Goal: Task Accomplishment & Management: Use online tool/utility

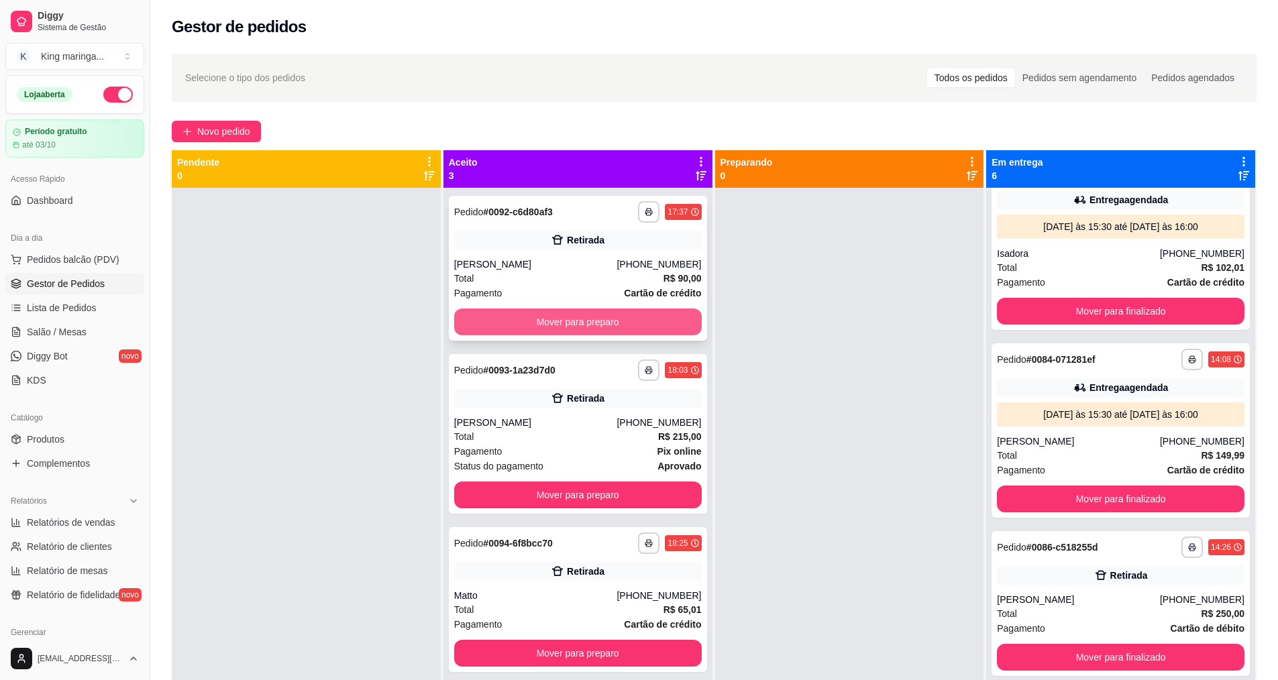
click at [525, 323] on button "Mover para preparo" at bounding box center [578, 322] width 248 height 27
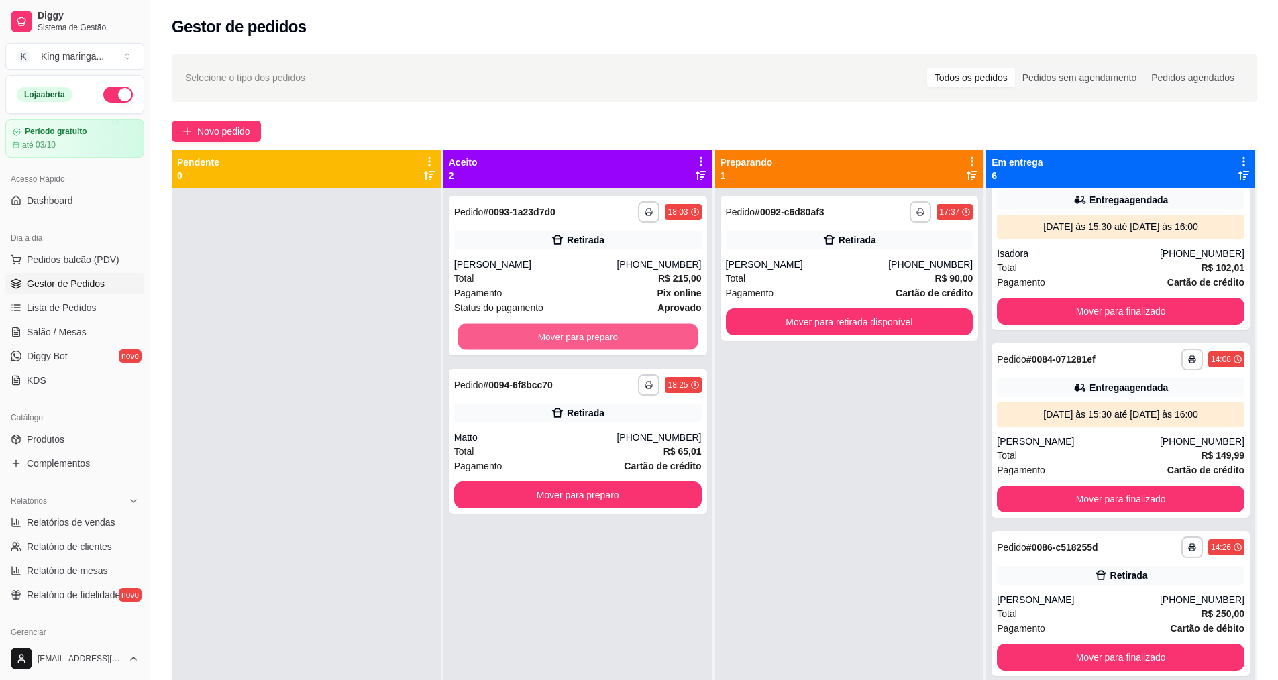
click at [525, 324] on button "Mover para preparo" at bounding box center [578, 337] width 240 height 26
click at [610, 339] on button "Mover para preparo" at bounding box center [578, 337] width 240 height 26
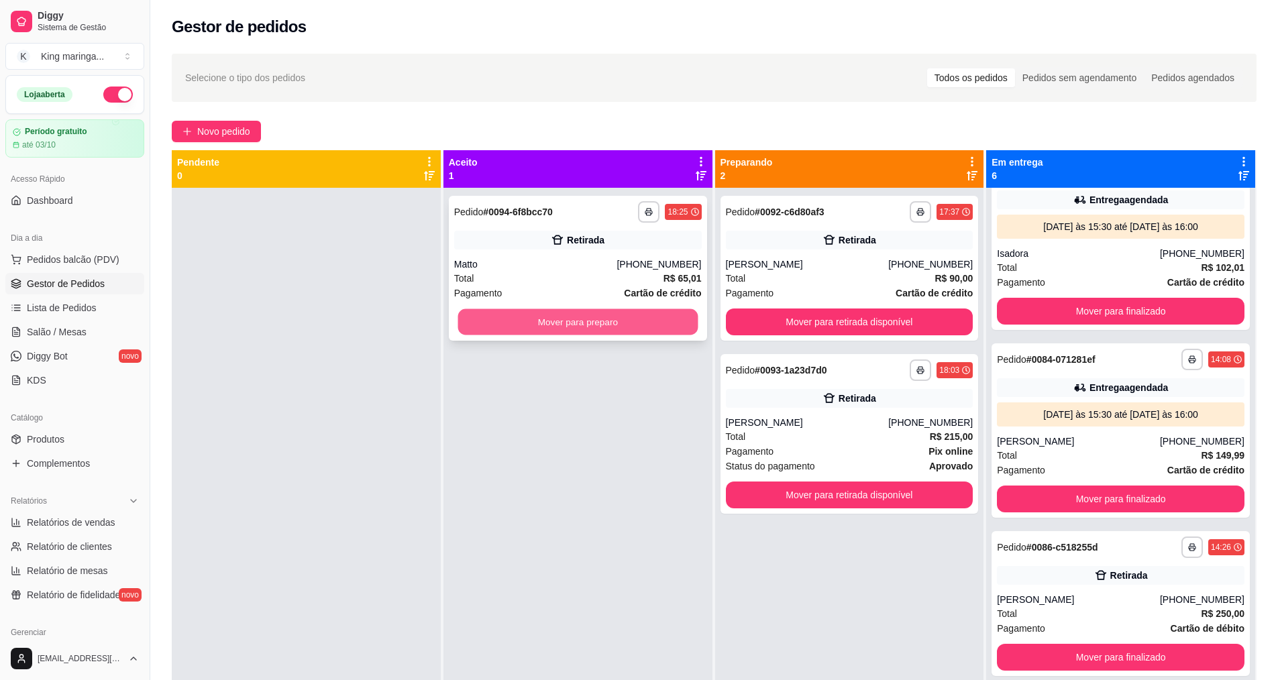
click at [624, 326] on button "Mover para preparo" at bounding box center [578, 322] width 240 height 26
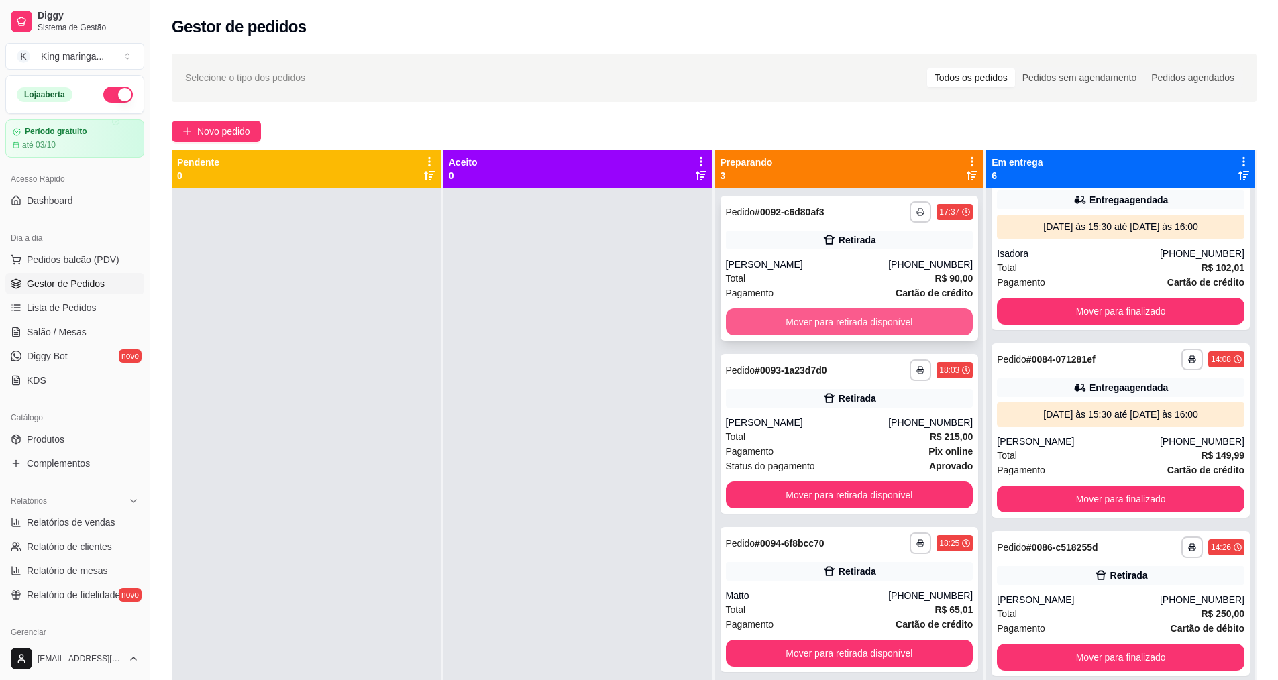
click at [917, 312] on button "Mover para retirada disponível" at bounding box center [850, 322] width 248 height 27
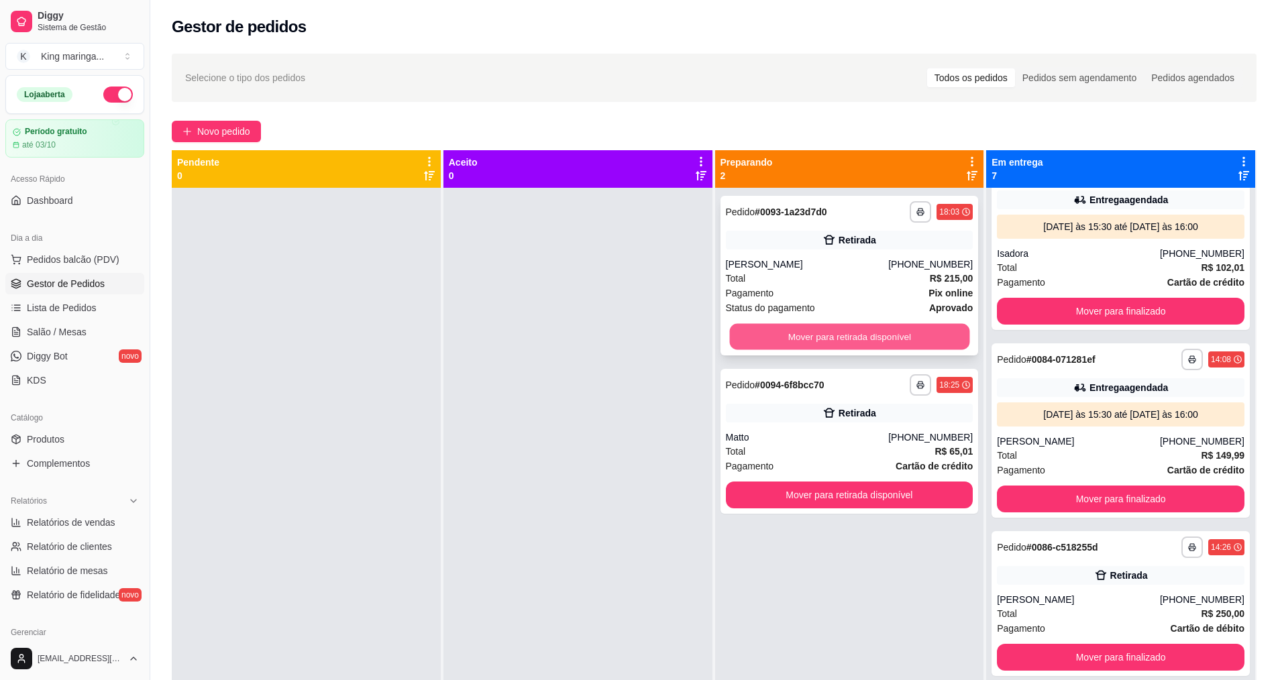
click at [906, 339] on button "Mover para retirada disponível" at bounding box center [849, 337] width 240 height 26
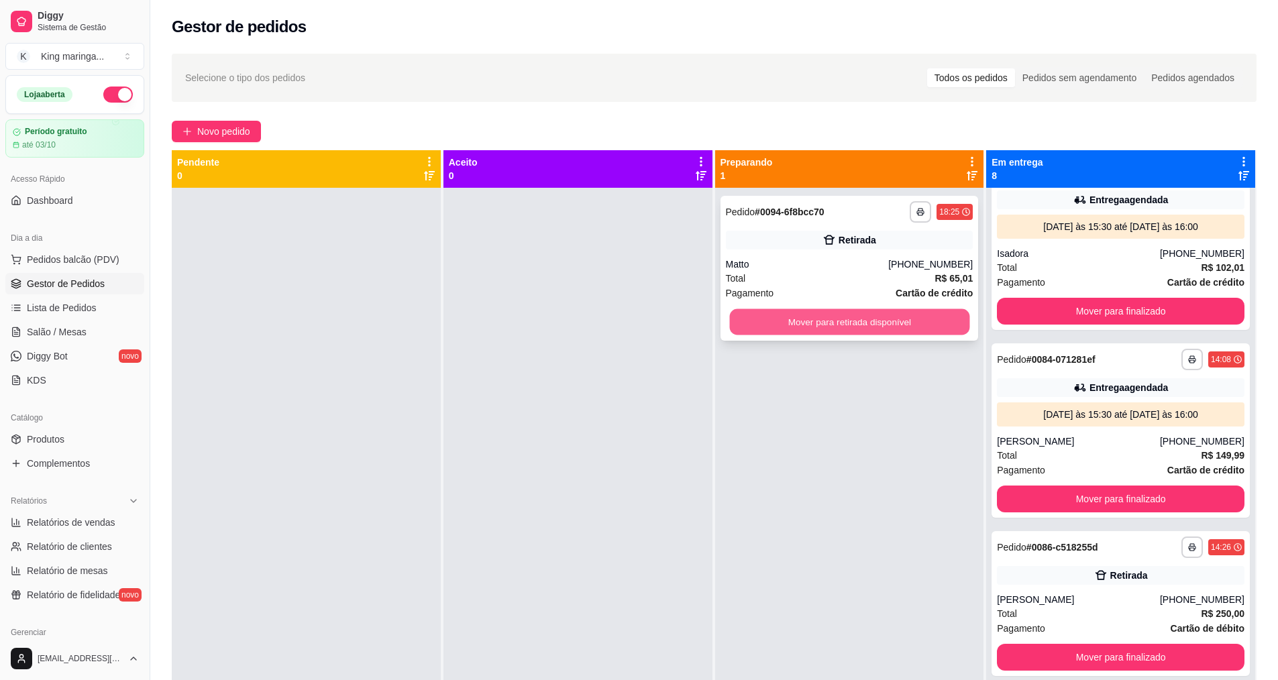
click at [896, 322] on button "Mover para retirada disponível" at bounding box center [849, 322] width 240 height 26
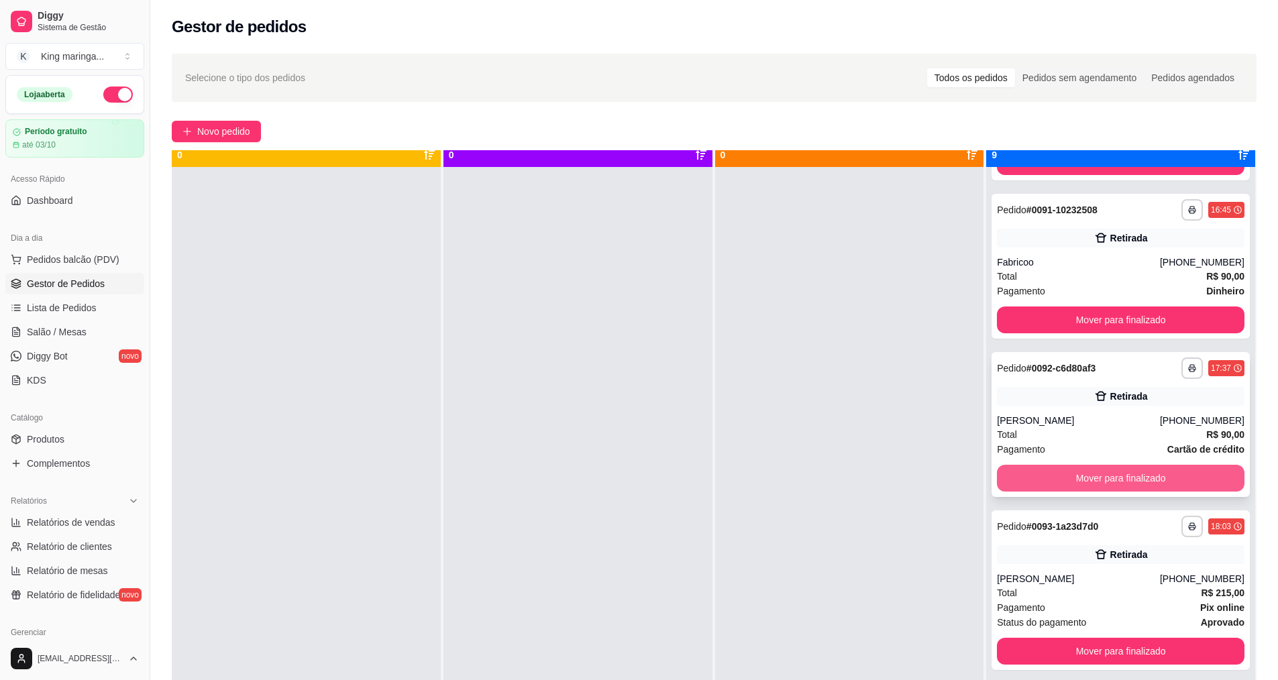
scroll to position [38, 0]
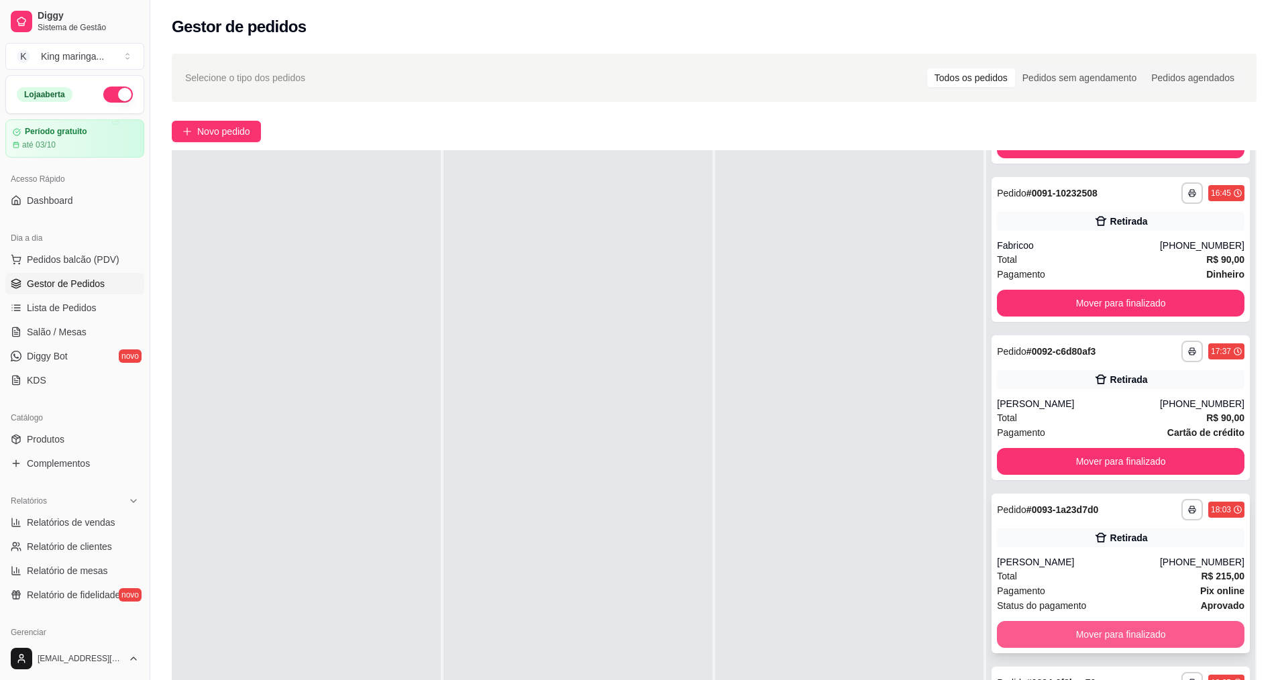
click at [1010, 633] on button "Mover para finalizado" at bounding box center [1121, 634] width 248 height 27
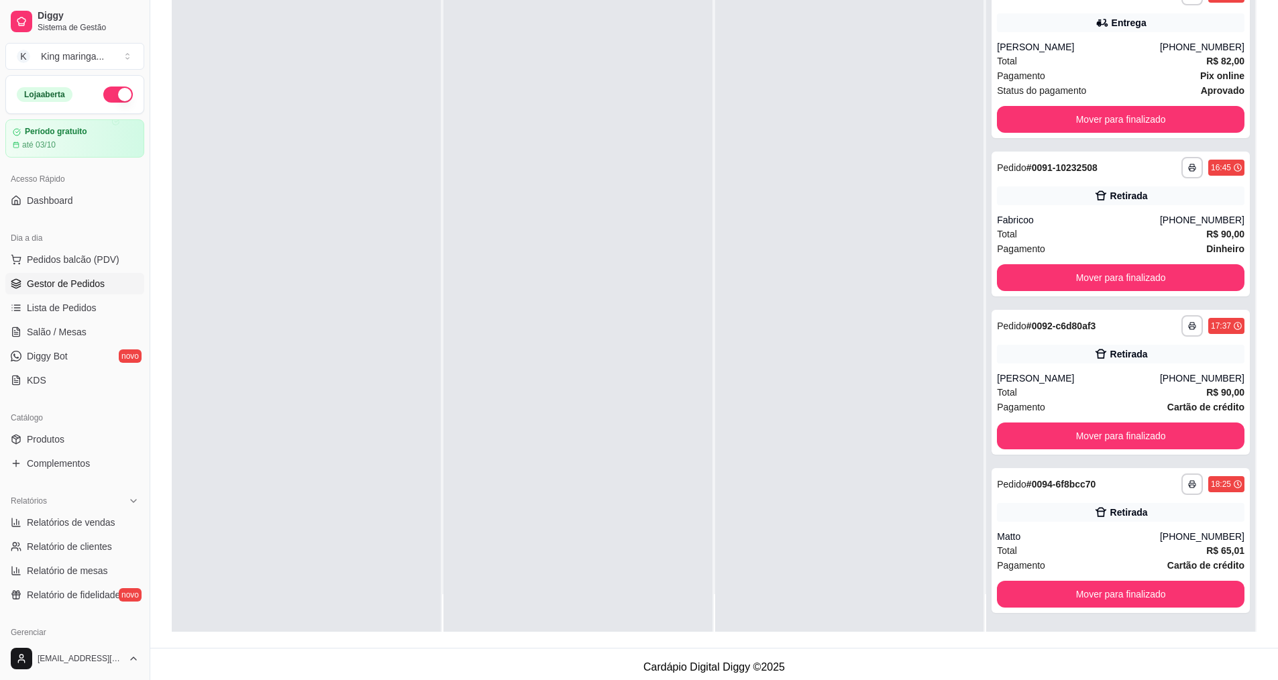
scroll to position [205, 0]
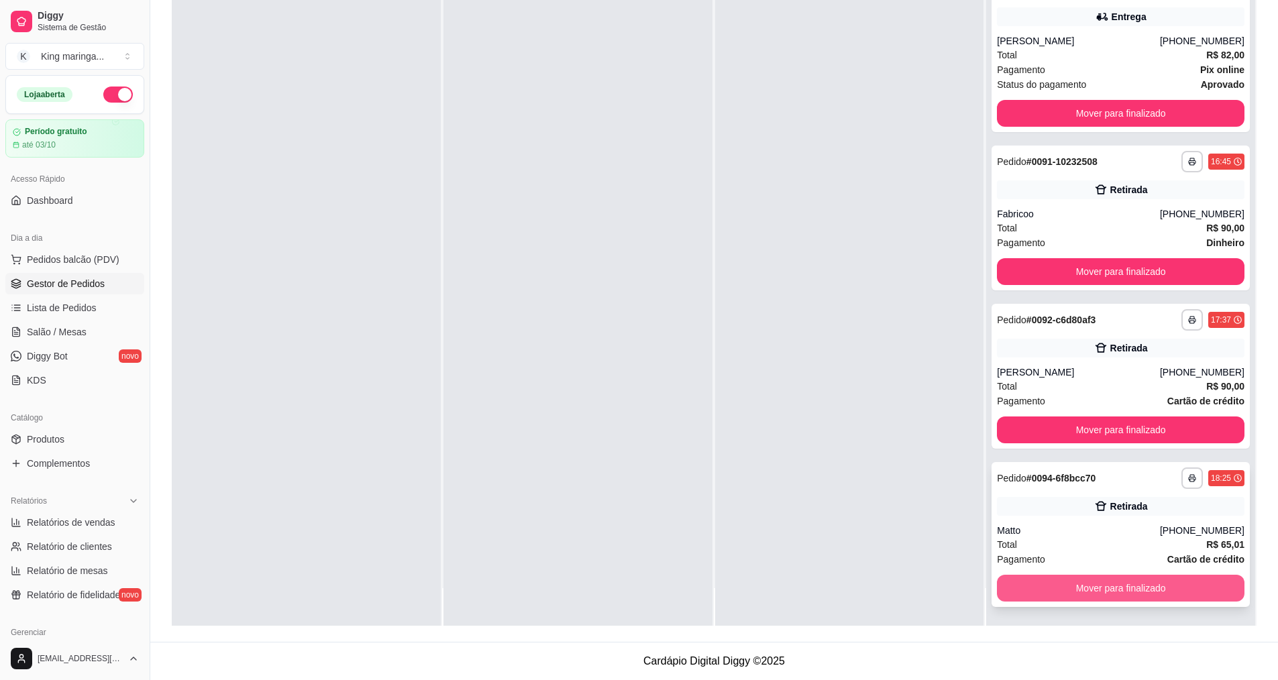
click at [1035, 584] on button "Mover para finalizado" at bounding box center [1121, 588] width 248 height 27
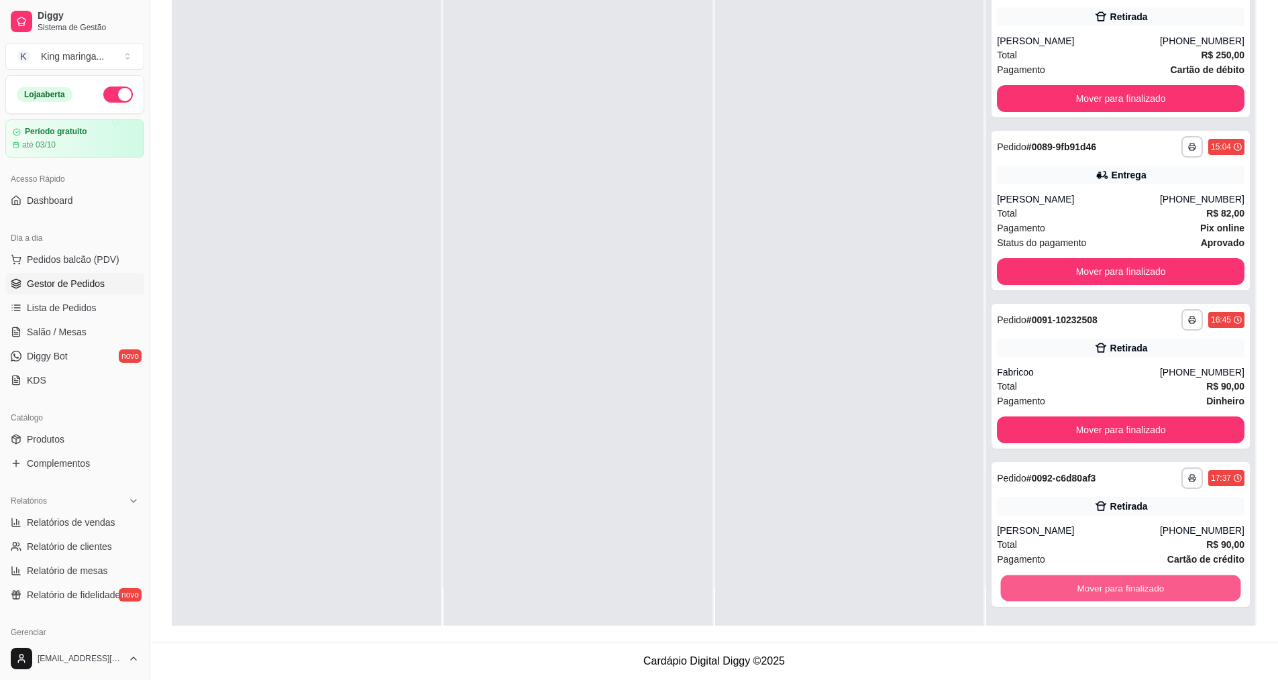
click at [1035, 584] on button "Mover para finalizado" at bounding box center [1121, 589] width 240 height 26
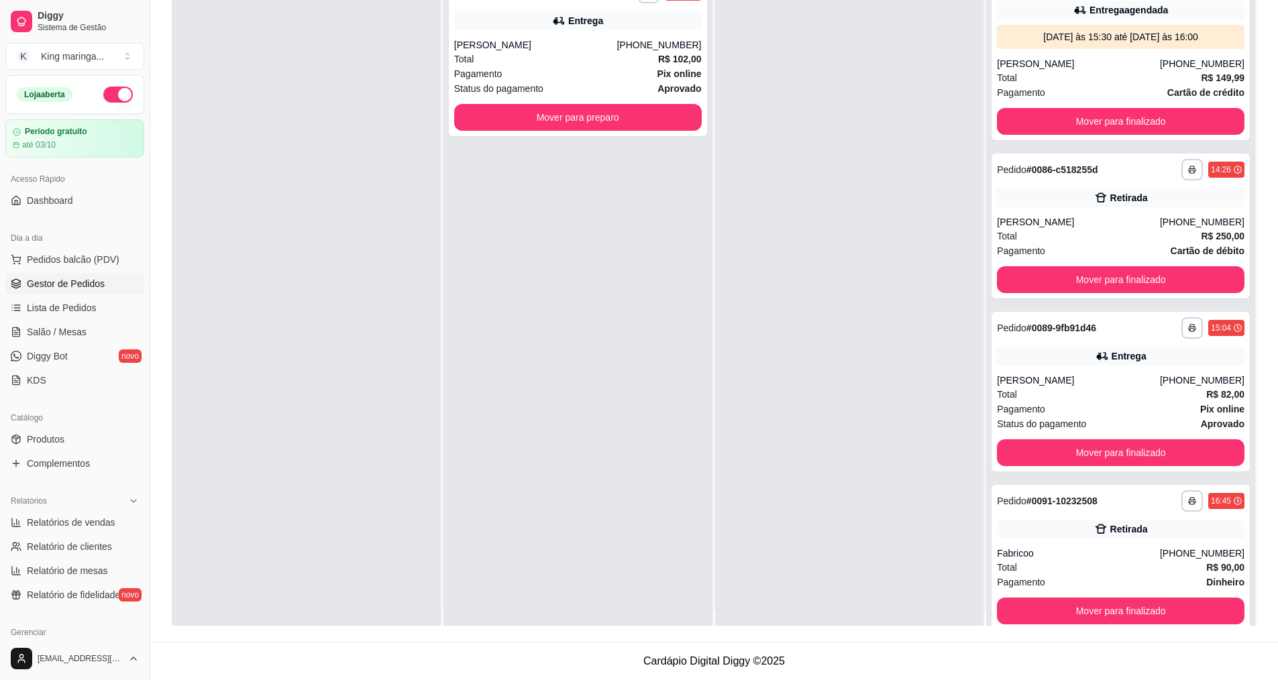
scroll to position [0, 0]
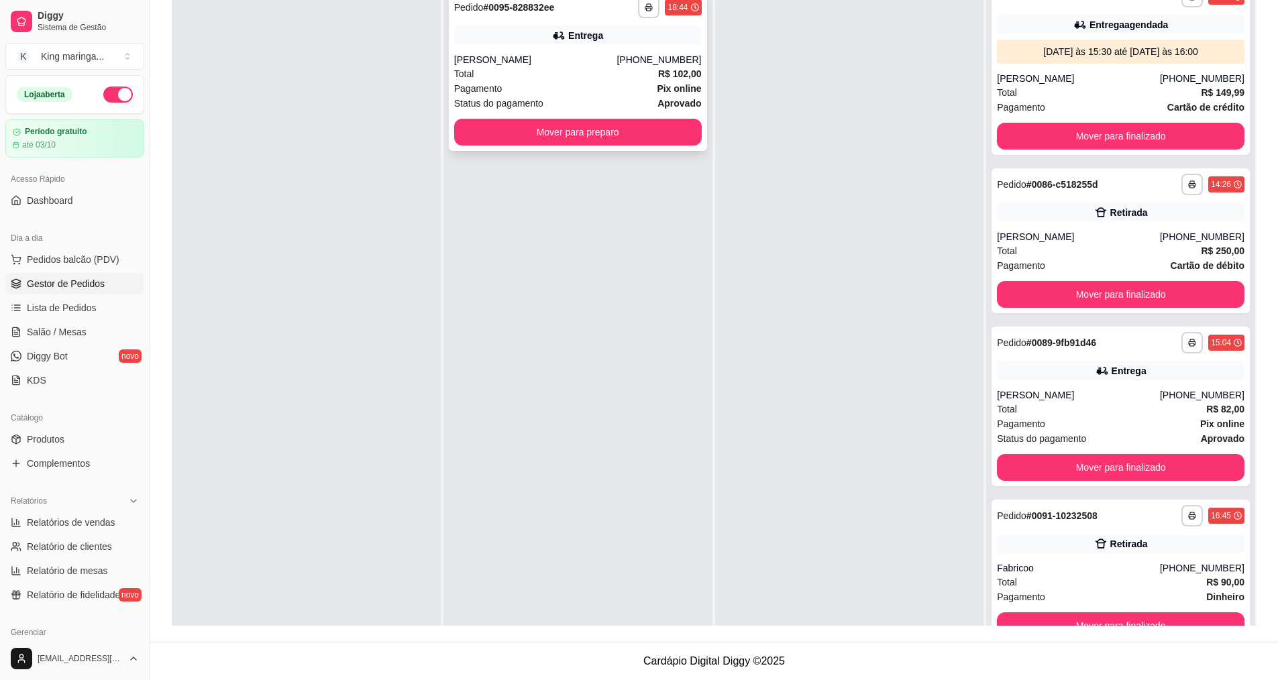
click at [560, 58] on div "[PERSON_NAME]" at bounding box center [535, 59] width 163 height 13
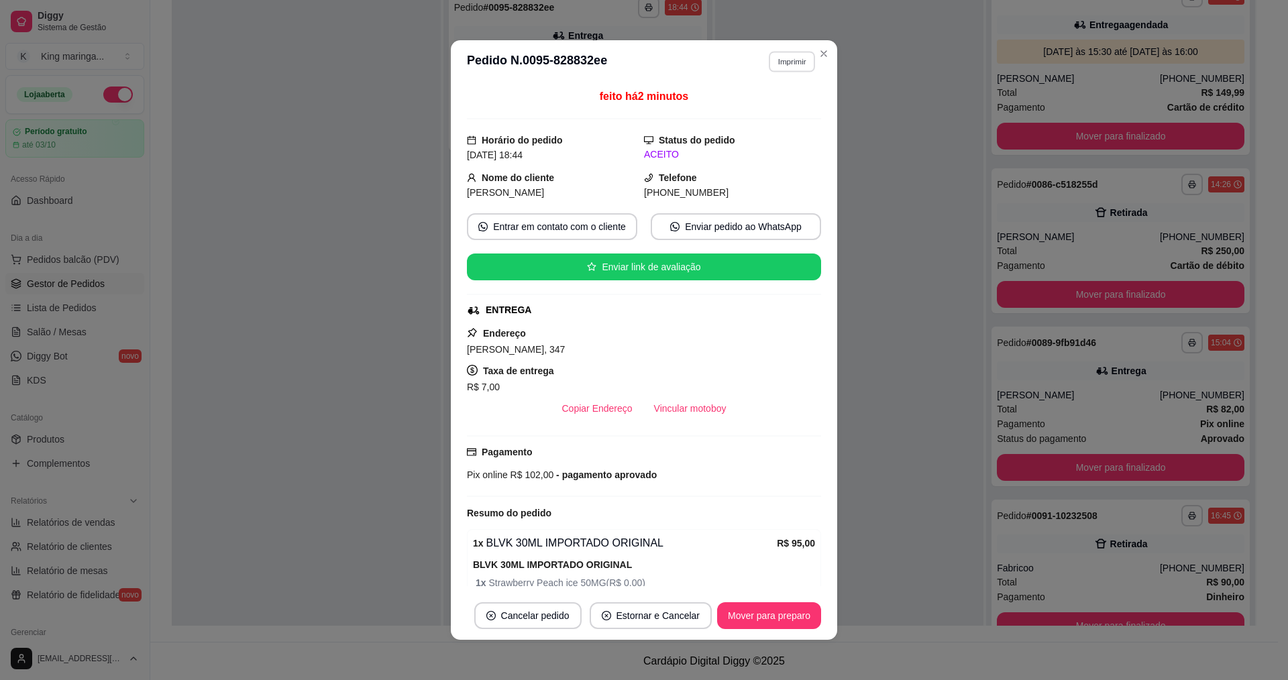
click at [786, 61] on button "Imprimir" at bounding box center [792, 61] width 46 height 21
click at [749, 112] on button "IMPRESSORA" at bounding box center [763, 108] width 97 height 21
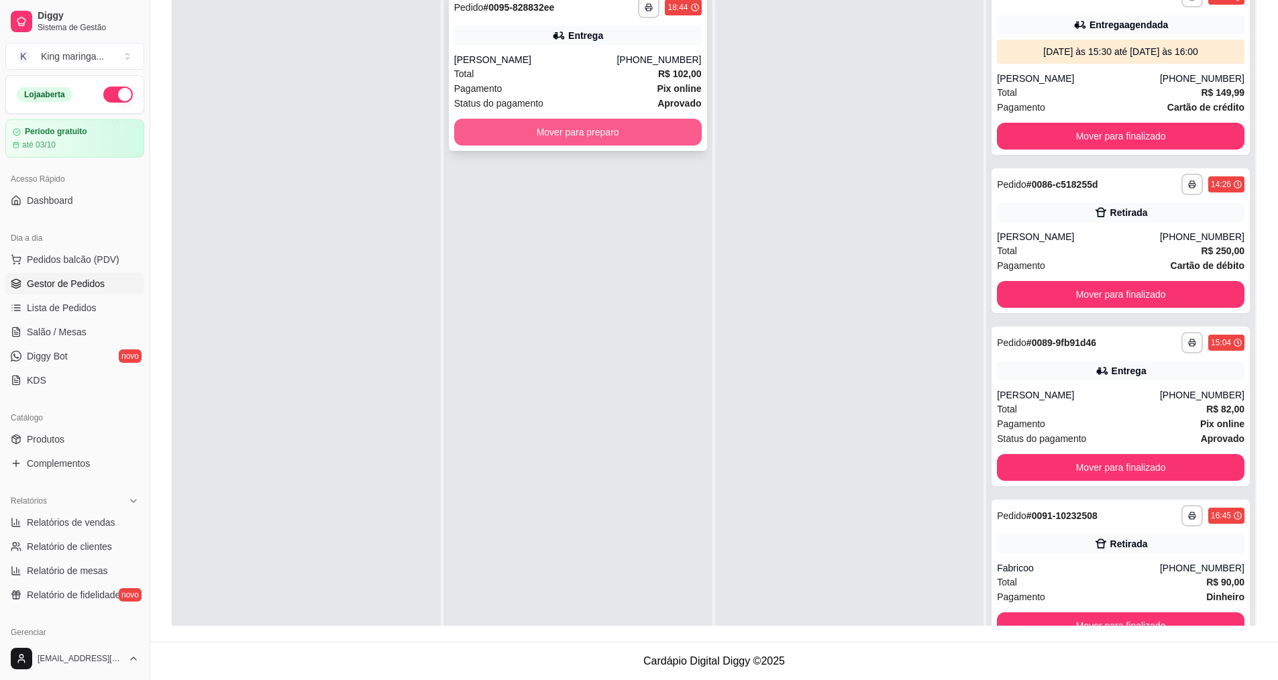
click at [617, 123] on button "Mover para preparo" at bounding box center [578, 132] width 248 height 27
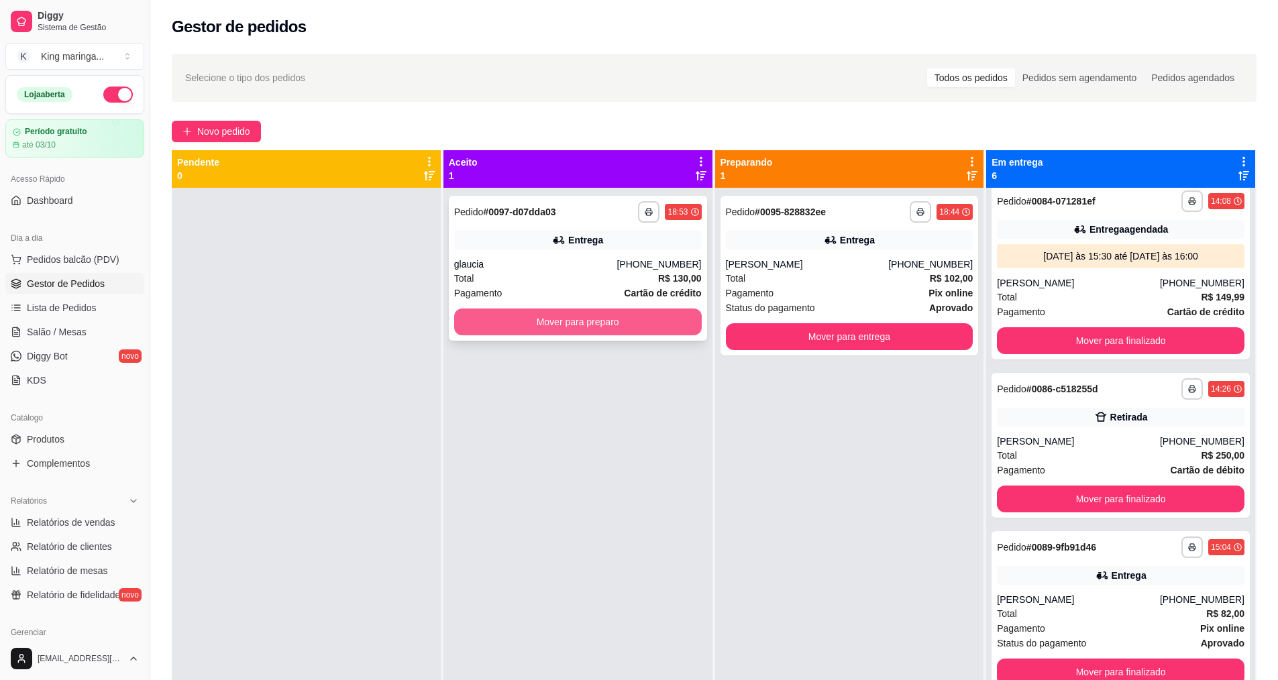
click at [568, 323] on button "Mover para preparo" at bounding box center [578, 322] width 248 height 27
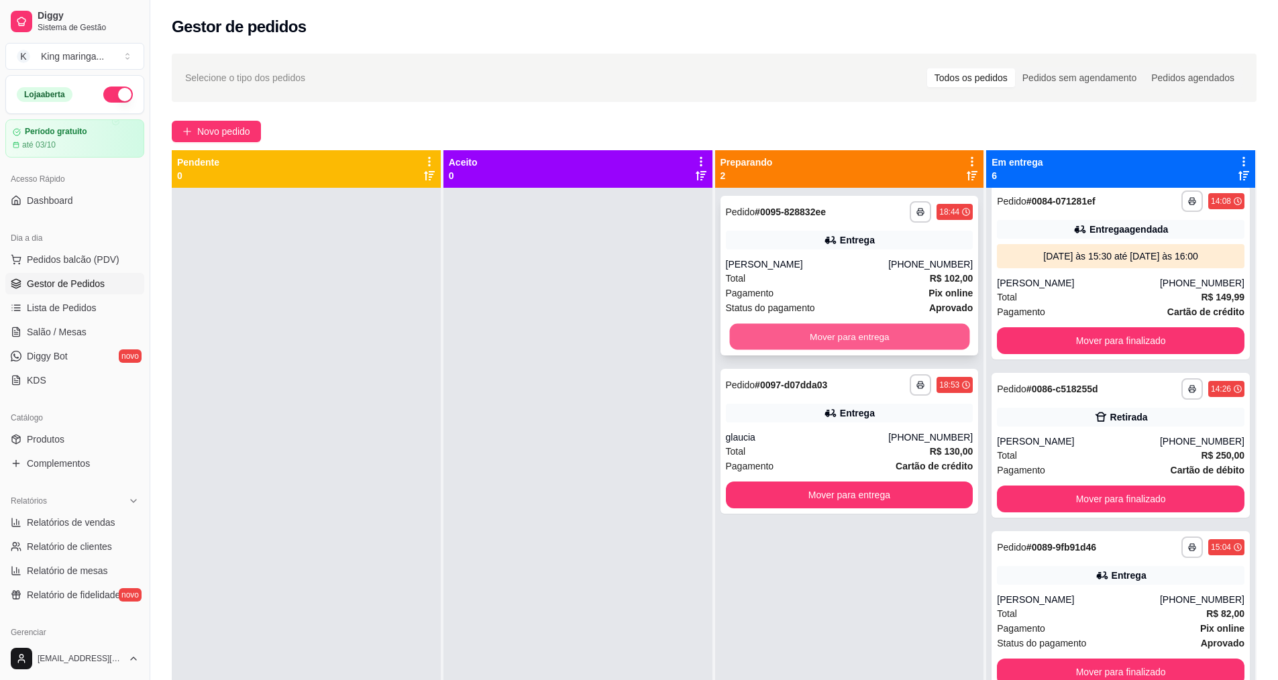
click at [875, 328] on button "Mover para entrega" at bounding box center [849, 337] width 240 height 26
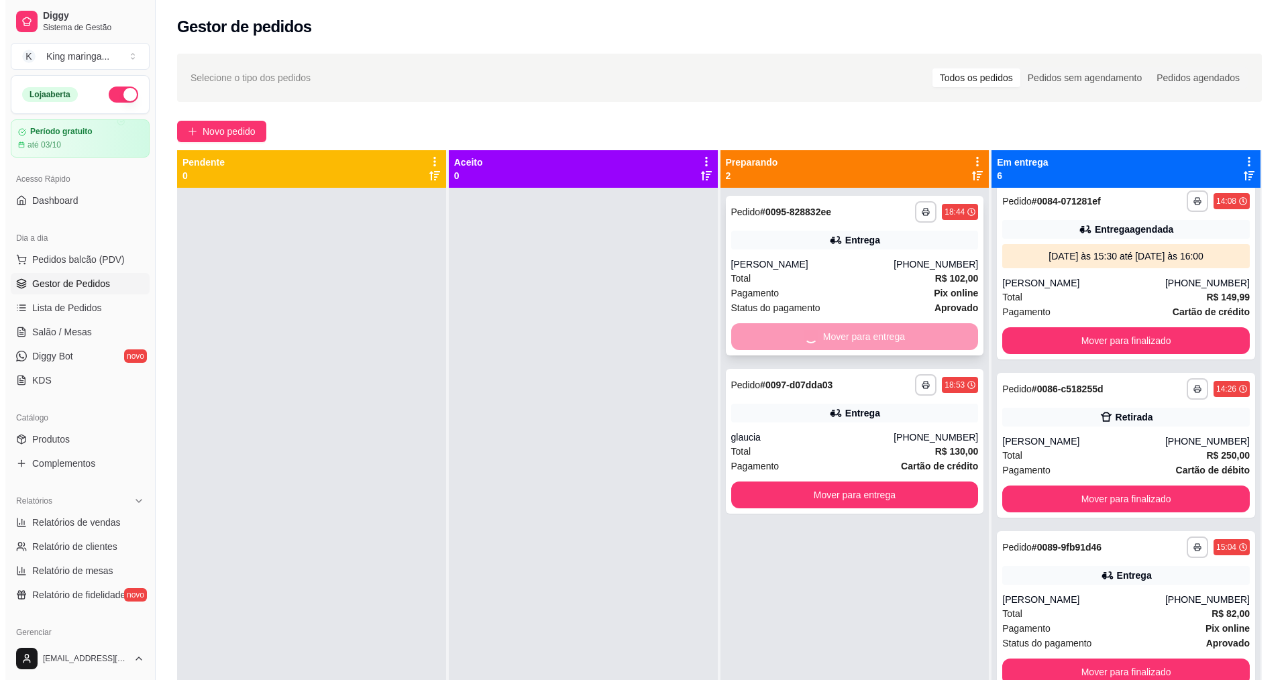
scroll to position [545, 0]
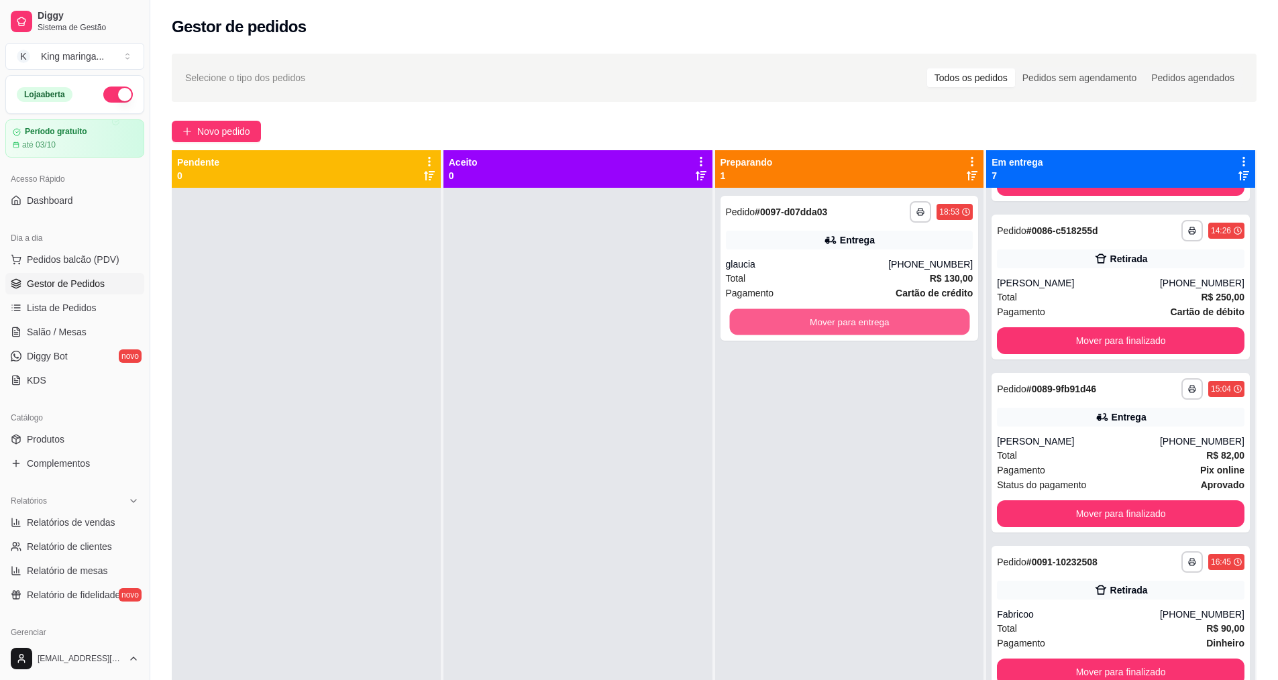
click at [875, 329] on button "Mover para entrega" at bounding box center [849, 322] width 240 height 26
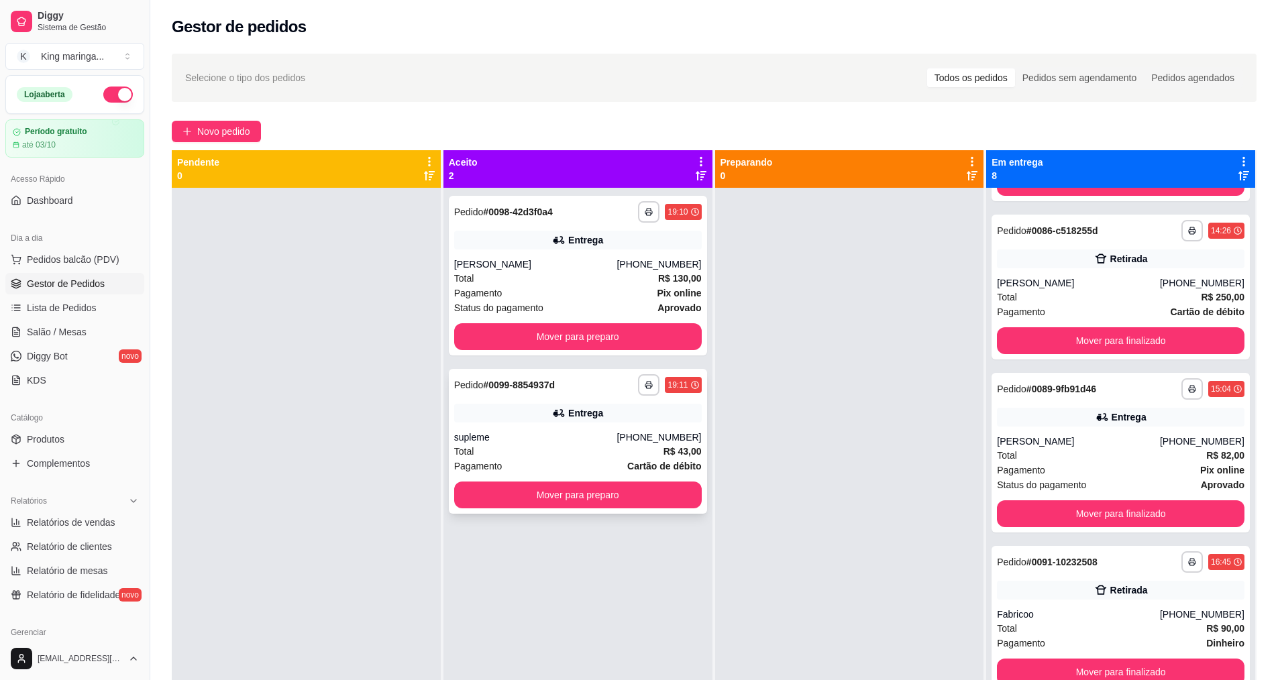
click at [528, 434] on div "supleme" at bounding box center [535, 437] width 163 height 13
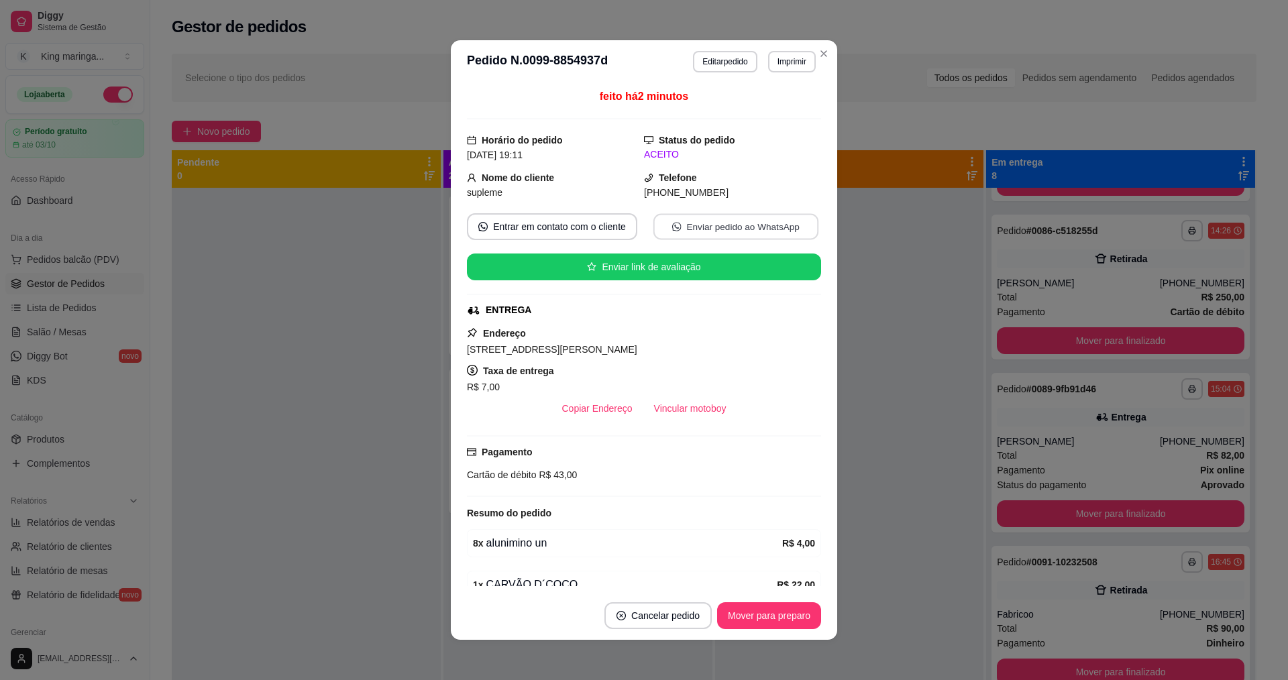
click at [703, 226] on button "Enviar pedido ao WhatsApp" at bounding box center [735, 227] width 165 height 26
